Goal: Find specific page/section: Find specific page/section

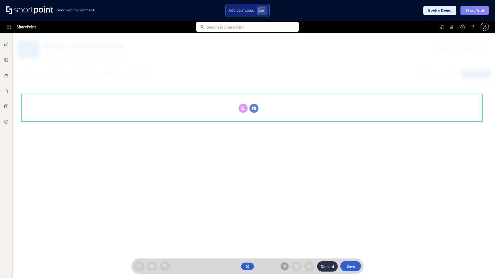
click at [254, 108] on circle at bounding box center [253, 108] width 9 height 9
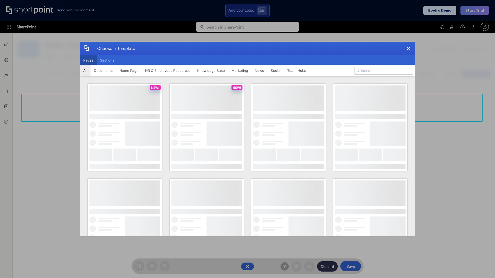
click at [88, 60] on button "Pages" at bounding box center [88, 60] width 17 height 10
type input "Knowledge Portal 2"
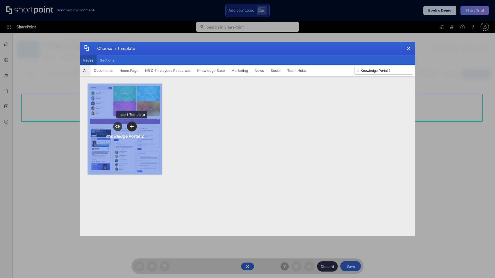
click at [132, 126] on icon "template selector" at bounding box center [132, 127] width 4 height 4
